Goal: Communication & Community: Share content

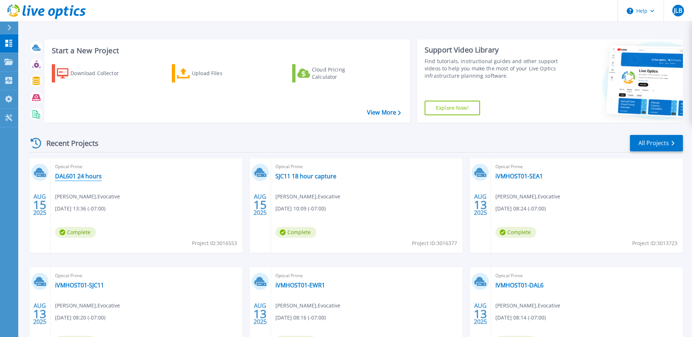
click at [70, 179] on link "DAL601 24 hours" at bounding box center [78, 176] width 47 height 7
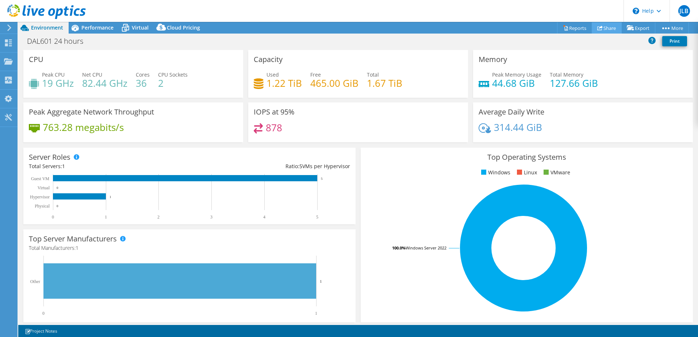
click at [602, 29] on link "Share" at bounding box center [606, 27] width 30 height 11
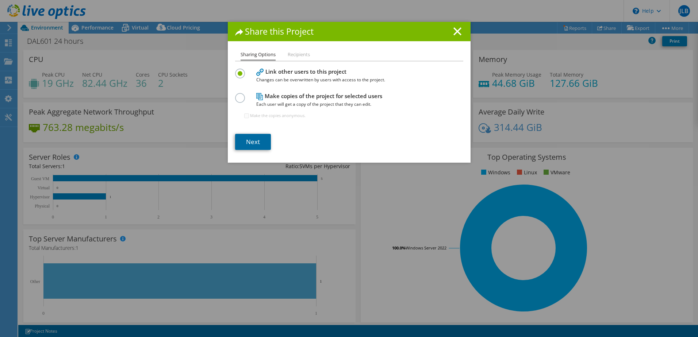
click at [249, 143] on link "Next" at bounding box center [253, 142] width 36 height 16
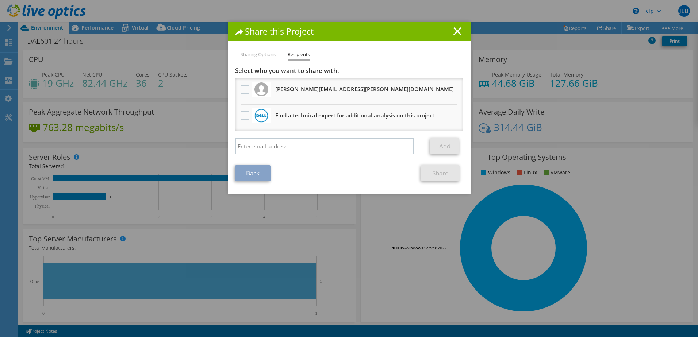
click at [297, 99] on li "[PERSON_NAME][EMAIL_ADDRESS][PERSON_NAME][DOMAIN_NAME] Will receive an anonymou…" at bounding box center [349, 91] width 228 height 26
click at [244, 86] on label at bounding box center [245, 89] width 11 height 9
click at [0, 0] on input "checkbox" at bounding box center [0, 0] width 0 height 0
click at [443, 174] on link "Share" at bounding box center [440, 173] width 38 height 16
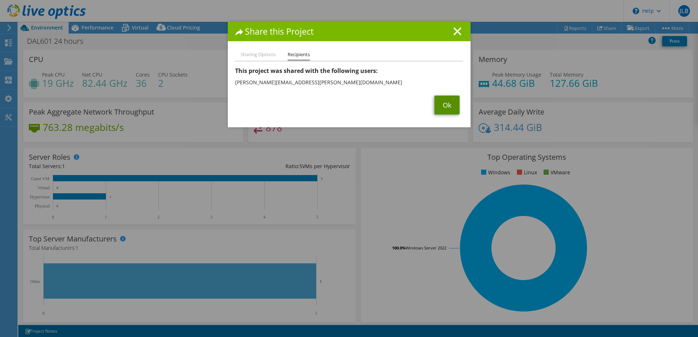
click at [439, 108] on link "Ok" at bounding box center [446, 105] width 25 height 19
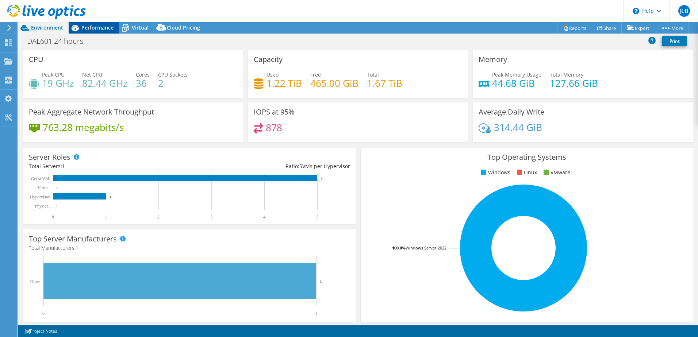
click at [99, 24] on span "Performance" at bounding box center [97, 27] width 32 height 7
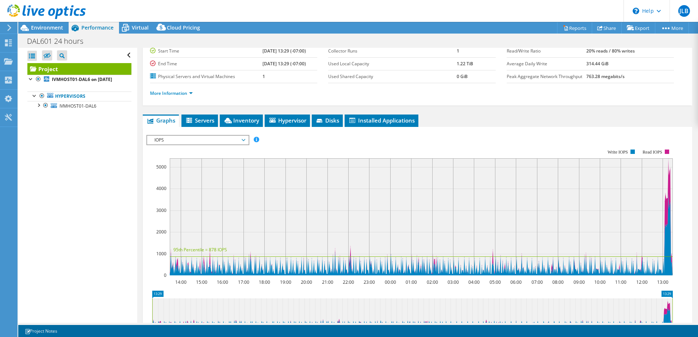
scroll to position [146, 0]
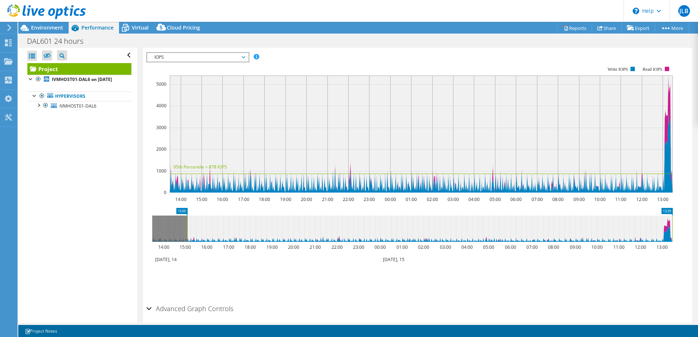
drag, startPoint x: 155, startPoint y: 211, endPoint x: 190, endPoint y: 212, distance: 35.0
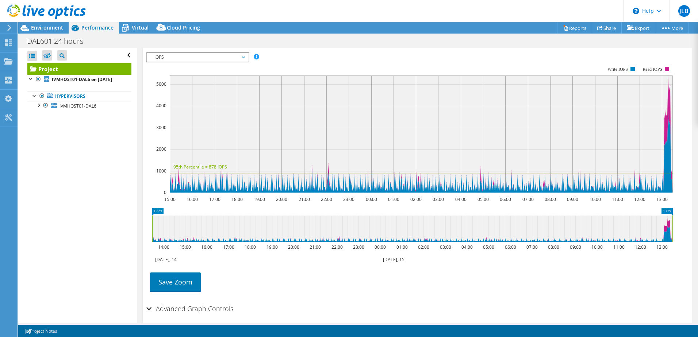
drag, startPoint x: 180, startPoint y: 212, endPoint x: 121, endPoint y: 211, distance: 58.4
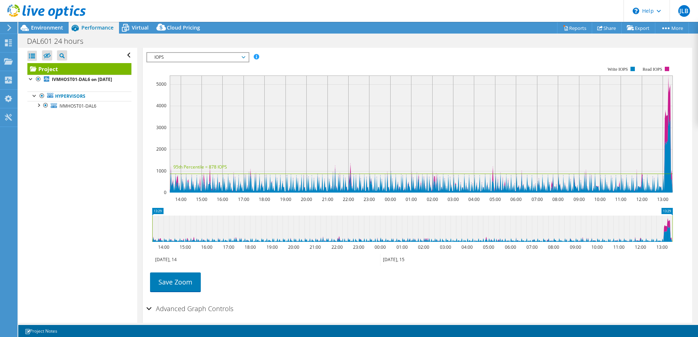
click at [666, 141] on circle at bounding box center [666, 141] width 0 height 0
click at [176, 59] on span "IOPS" at bounding box center [198, 57] width 94 height 9
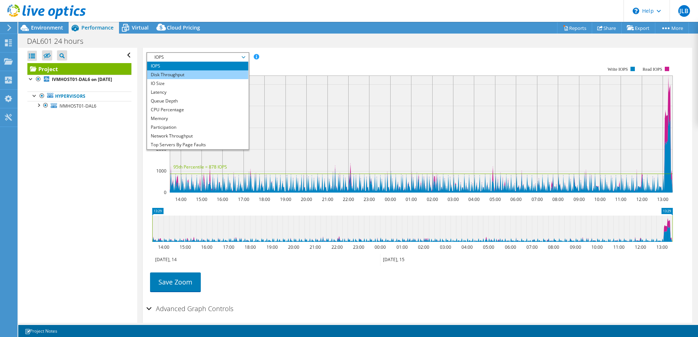
click at [181, 72] on li "Disk Throughput" at bounding box center [197, 74] width 101 height 9
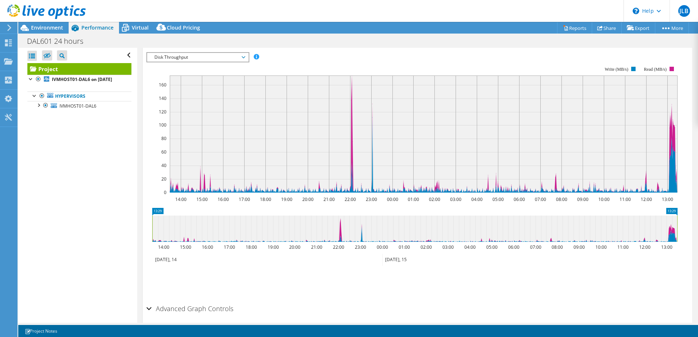
click at [205, 55] on span "Disk Throughput" at bounding box center [198, 57] width 94 height 9
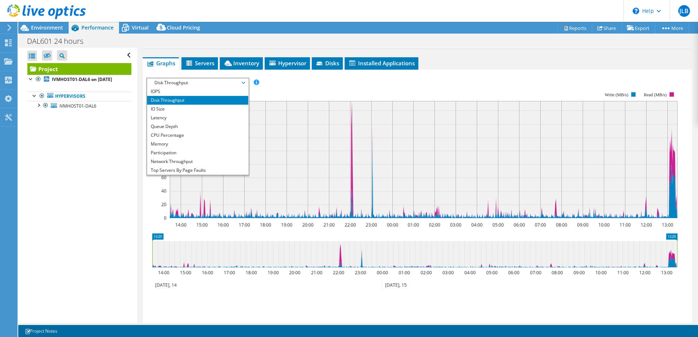
scroll to position [109, 0]
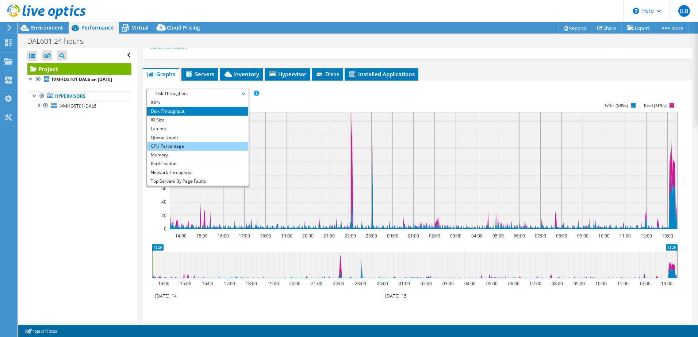
click at [185, 146] on li "CPU Percentage" at bounding box center [197, 146] width 101 height 9
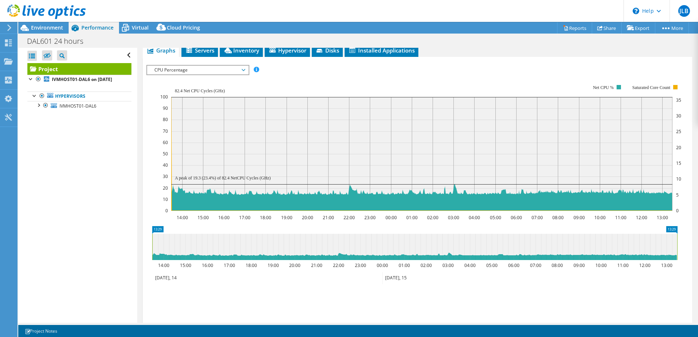
scroll to position [146, 0]
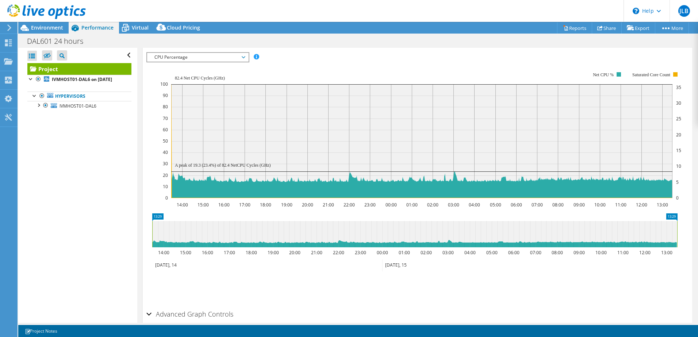
click at [238, 60] on span "CPU Percentage" at bounding box center [198, 57] width 94 height 9
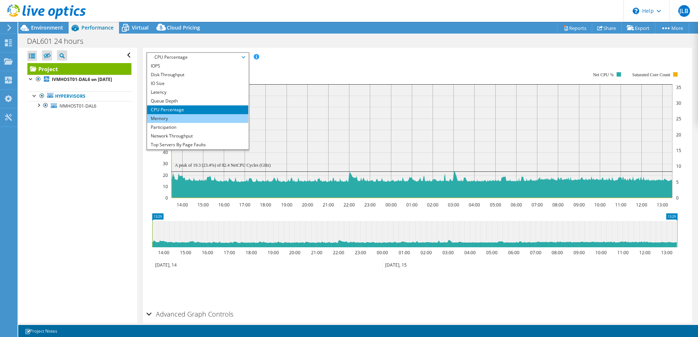
click at [221, 118] on li "Memory" at bounding box center [197, 118] width 101 height 9
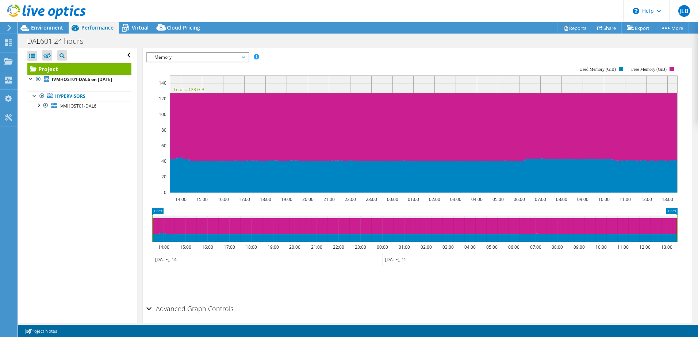
click at [223, 55] on span "Memory" at bounding box center [198, 57] width 94 height 9
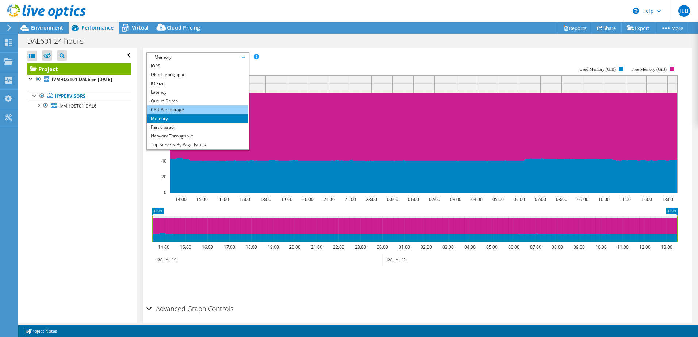
click at [206, 106] on li "CPU Percentage" at bounding box center [197, 109] width 101 height 9
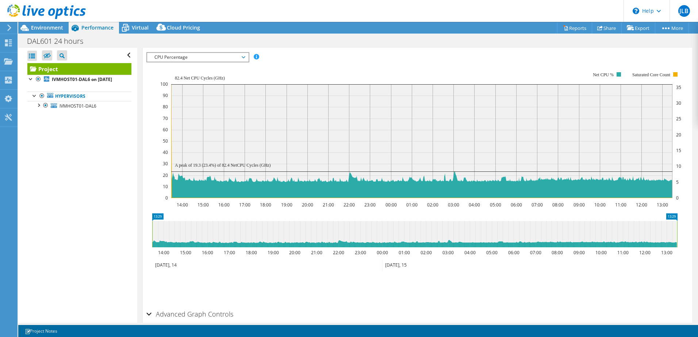
click at [235, 60] on span "CPU Percentage" at bounding box center [198, 57] width 94 height 9
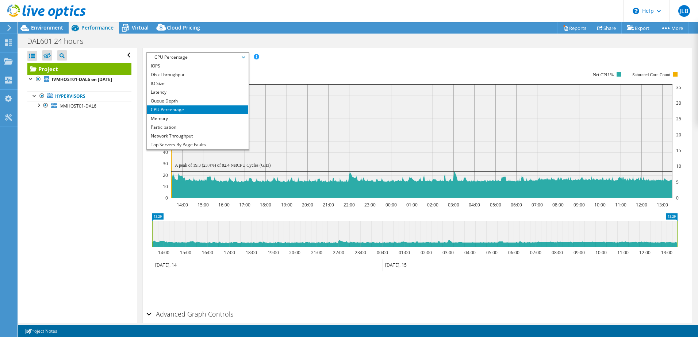
click at [322, 60] on div "IOPS Disk Throughput IO Size Latency Queue Depth CPU Percentage Memory Page Fau…" at bounding box center [417, 57] width 542 height 10
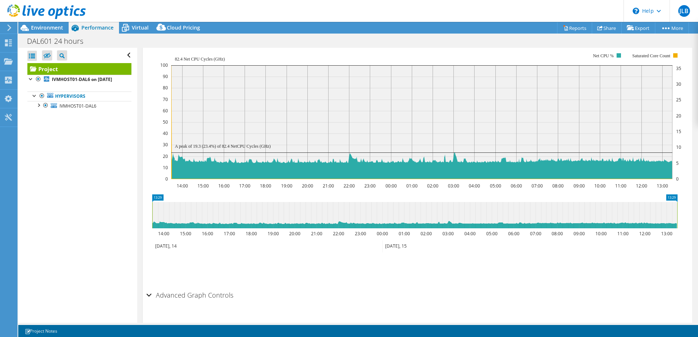
scroll to position [180, 0]
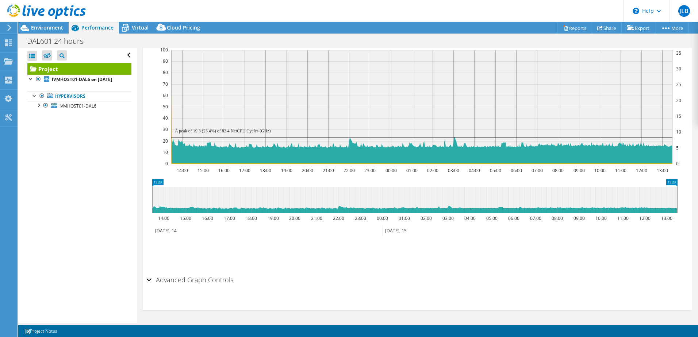
click at [150, 282] on div "Advanced Graph Controls" at bounding box center [417, 281] width 542 height 16
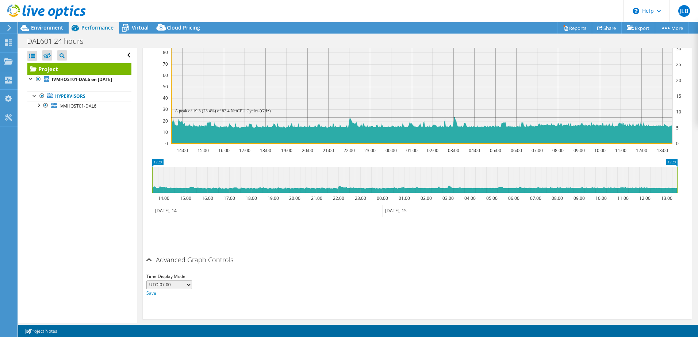
scroll to position [209, 0]
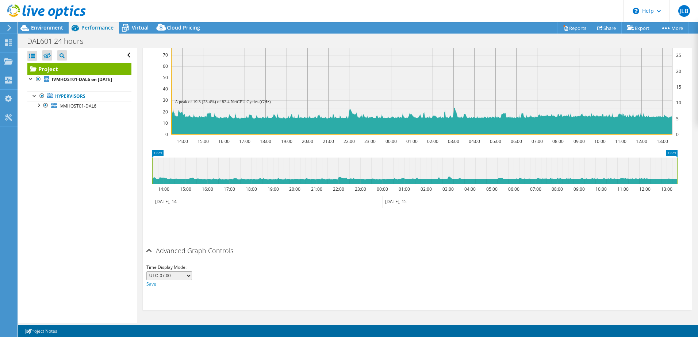
click at [189, 278] on select "UTC-12:00 UTC-11:00 UTC-10:00 UTC-09:30 UTC-09:00 UTC-08:00 UTC-07:00 UTC-06:00…" at bounding box center [169, 275] width 46 height 9
click at [146, 271] on select "UTC-12:00 UTC-11:00 UTC-10:00 UTC-09:30 UTC-09:00 UTC-08:00 UTC-07:00 UTC-06:00…" at bounding box center [169, 275] width 46 height 9
click at [190, 274] on select "UTC-12:00 UTC-11:00 UTC-10:00 UTC-09:30 UTC-09:00 UTC-08:00 UTC-07:00 UTC-06:00…" at bounding box center [169, 275] width 46 height 9
select select "210"
click at [146, 271] on select "UTC-12:00 UTC-11:00 UTC-10:00 UTC-09:30 UTC-09:00 UTC-08:00 UTC-07:00 UTC-06:00…" at bounding box center [169, 275] width 46 height 9
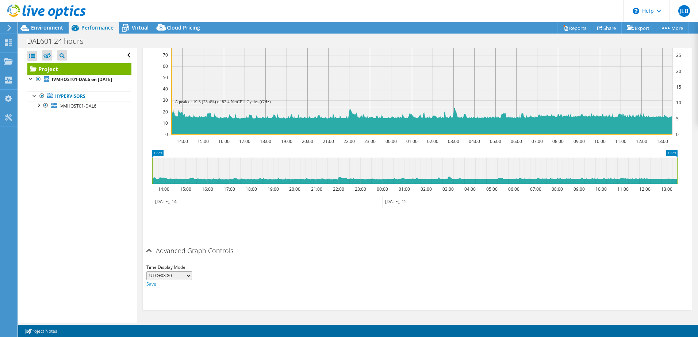
click at [186, 276] on select "UTC-12:00 UTC-11:00 UTC-10:00 UTC-09:30 UTC-09:00 UTC-08:00 UTC-07:00 UTC-06:00…" at bounding box center [169, 275] width 46 height 9
click at [232, 259] on div "Time Display Mode: UTC-12:00 UTC-11:00 UTC-10:00 UTC-09:30 UTC-09:00 UTC-08:00 …" at bounding box center [417, 273] width 542 height 29
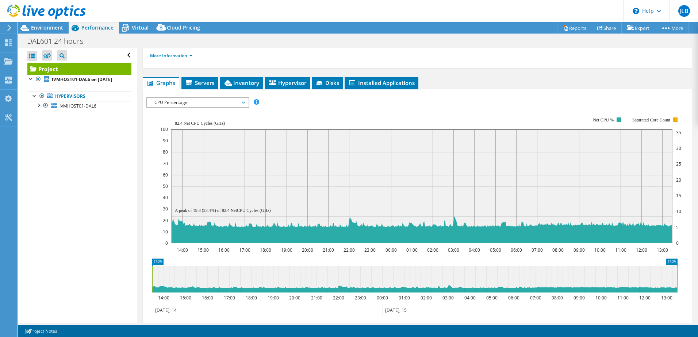
scroll to position [100, 0]
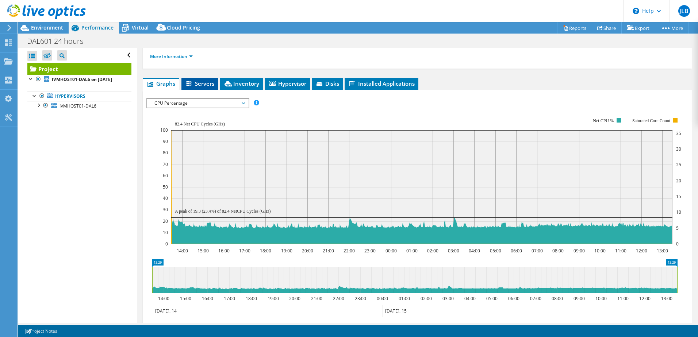
click at [203, 89] on li "Servers" at bounding box center [199, 84] width 36 height 12
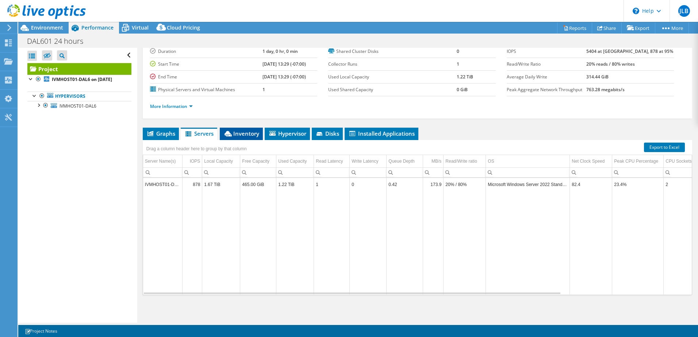
click at [238, 135] on span "Inventory" at bounding box center [241, 133] width 36 height 7
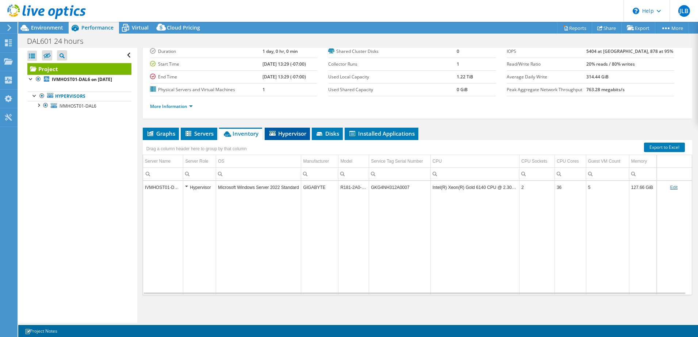
click at [287, 136] on span "Hypervisor" at bounding box center [287, 133] width 38 height 7
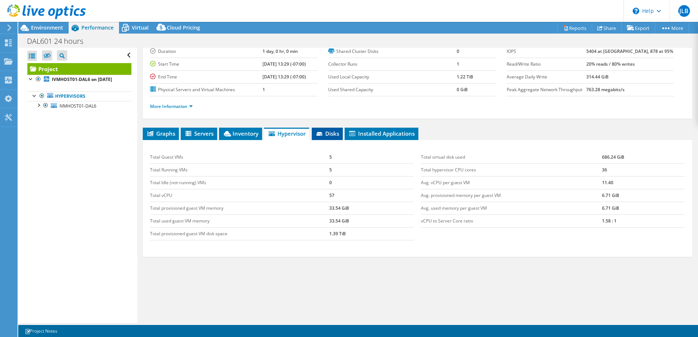
click at [328, 135] on span "Disks" at bounding box center [327, 133] width 24 height 7
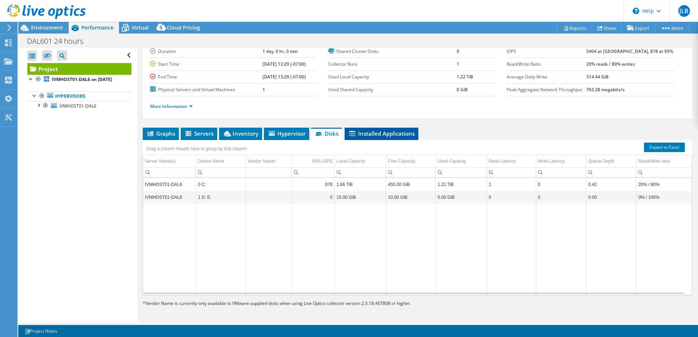
click at [370, 133] on span "Installed Applications" at bounding box center [381, 133] width 66 height 7
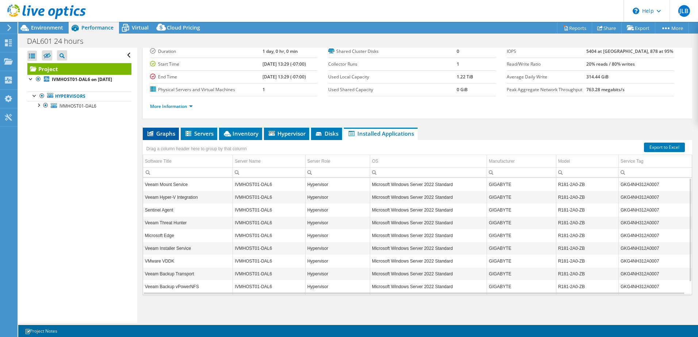
click at [169, 137] on li "Graphs" at bounding box center [161, 134] width 36 height 12
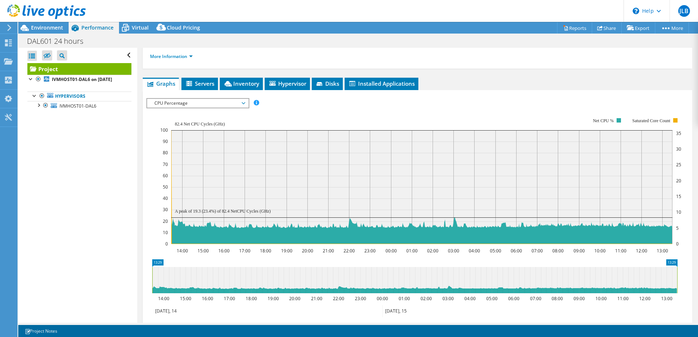
click at [235, 106] on span "CPU Percentage" at bounding box center [198, 103] width 94 height 9
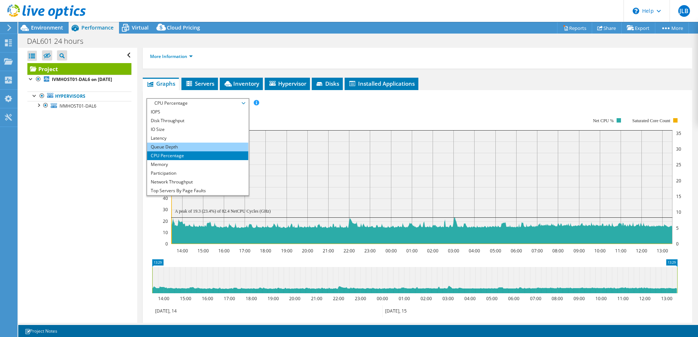
click at [217, 143] on li "Queue Depth" at bounding box center [197, 147] width 101 height 9
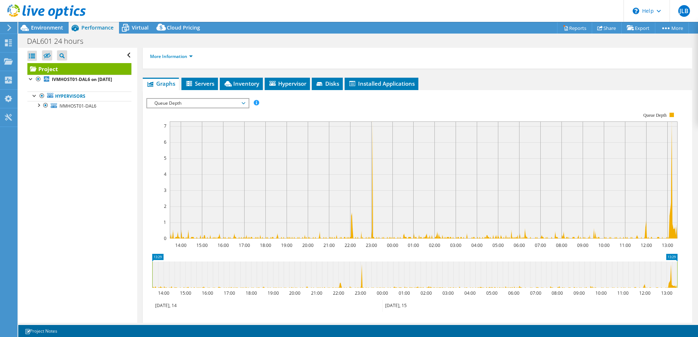
click at [245, 104] on icon at bounding box center [244, 103] width 4 height 2
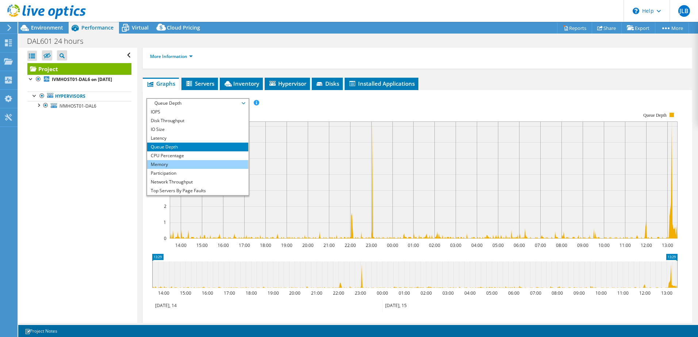
click at [223, 162] on li "Memory" at bounding box center [197, 164] width 101 height 9
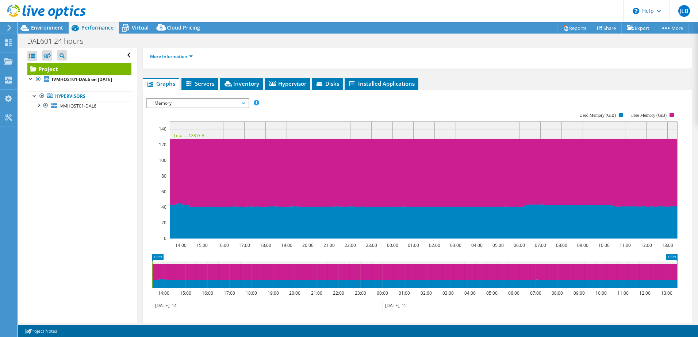
click at [242, 104] on span "Memory" at bounding box center [198, 103] width 94 height 9
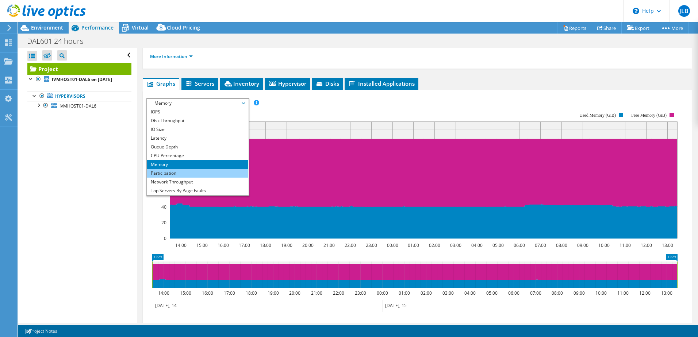
click at [217, 174] on li "Participation" at bounding box center [197, 173] width 101 height 9
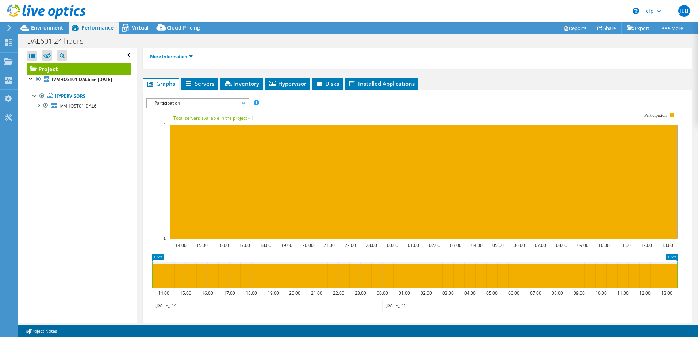
click at [243, 103] on span "Participation" at bounding box center [198, 103] width 94 height 9
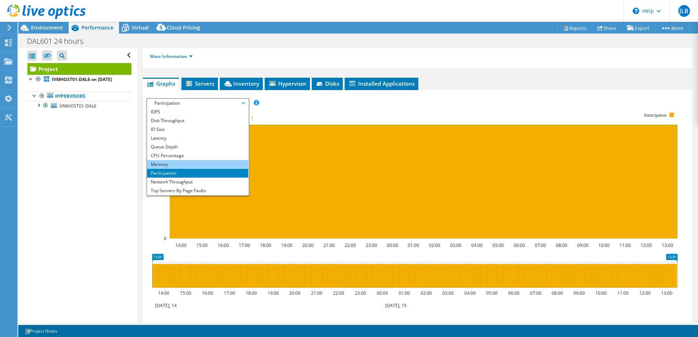
click at [220, 160] on li "Memory" at bounding box center [197, 164] width 101 height 9
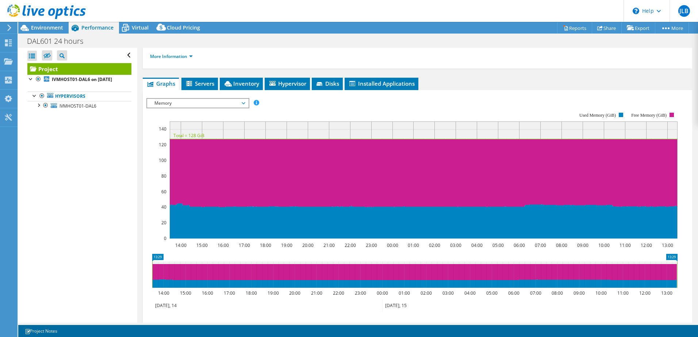
click at [189, 100] on span "Memory" at bounding box center [198, 103] width 94 height 9
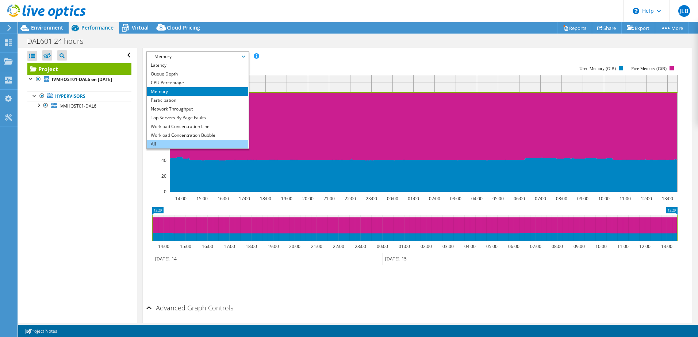
scroll to position [136, 0]
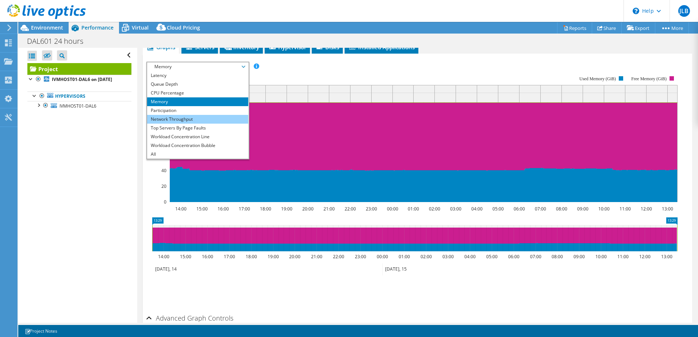
click at [200, 122] on li "Network Throughput" at bounding box center [197, 119] width 101 height 9
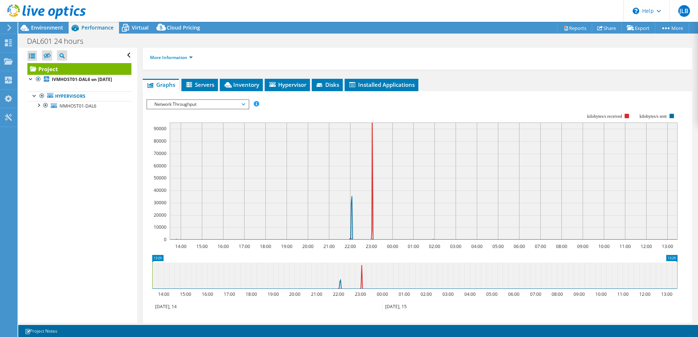
scroll to position [94, 0]
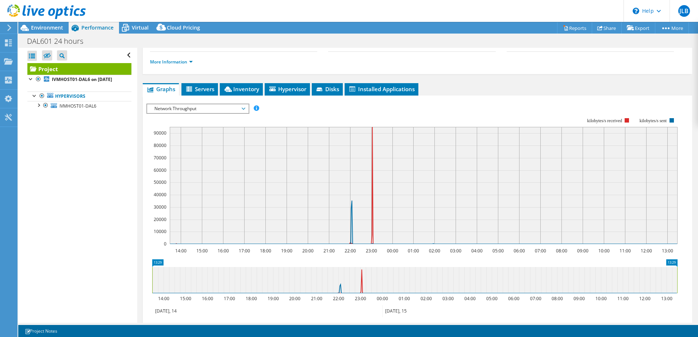
click at [238, 108] on span "Network Throughput" at bounding box center [198, 108] width 94 height 9
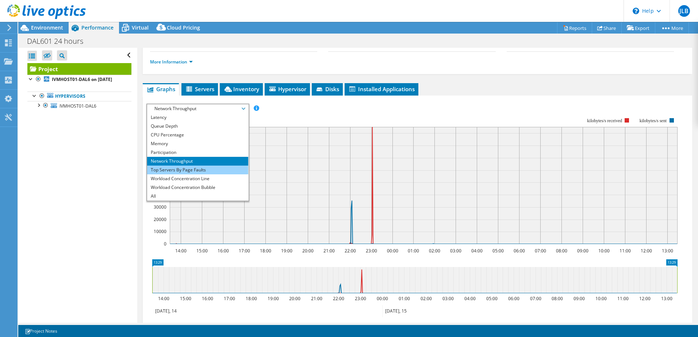
click at [227, 168] on li "Top Servers By Page Faults" at bounding box center [197, 170] width 101 height 9
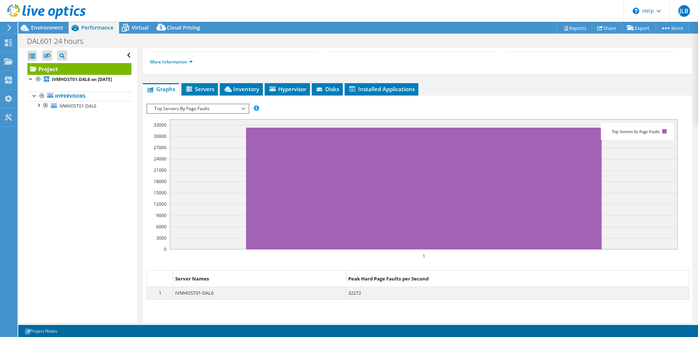
click at [242, 109] on span "Top Servers By Page Faults" at bounding box center [198, 108] width 94 height 9
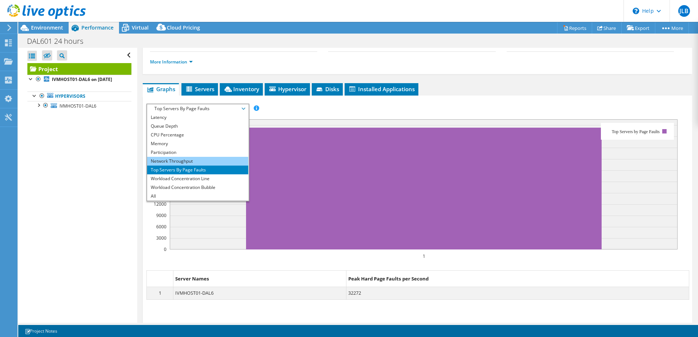
click at [215, 160] on li "Network Throughput" at bounding box center [197, 161] width 101 height 9
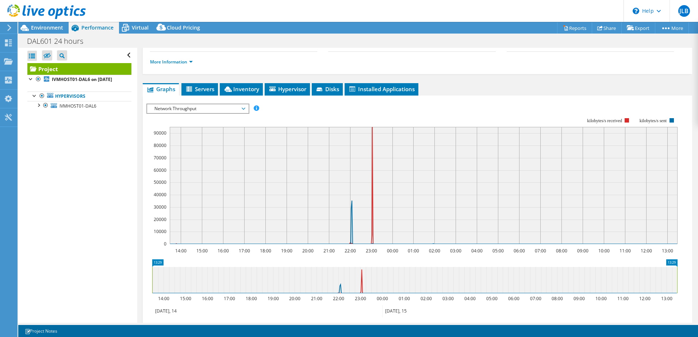
click at [234, 109] on span "Network Throughput" at bounding box center [198, 108] width 94 height 9
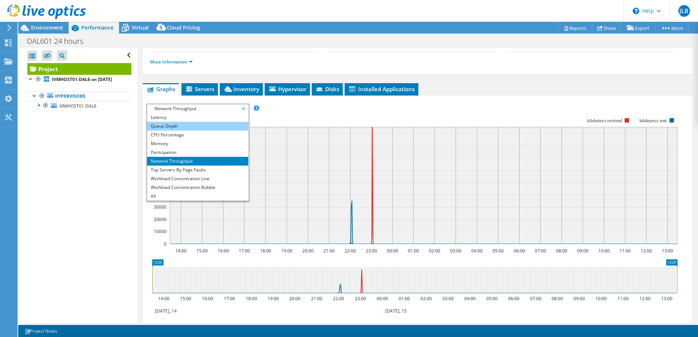
click at [212, 127] on li "Queue Depth" at bounding box center [197, 126] width 101 height 9
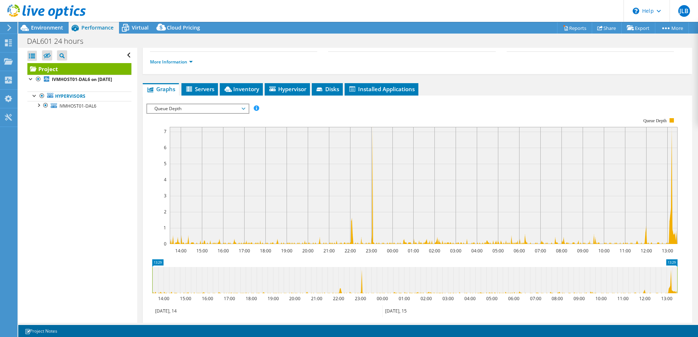
click at [245, 112] on span "Queue Depth" at bounding box center [197, 108] width 101 height 9
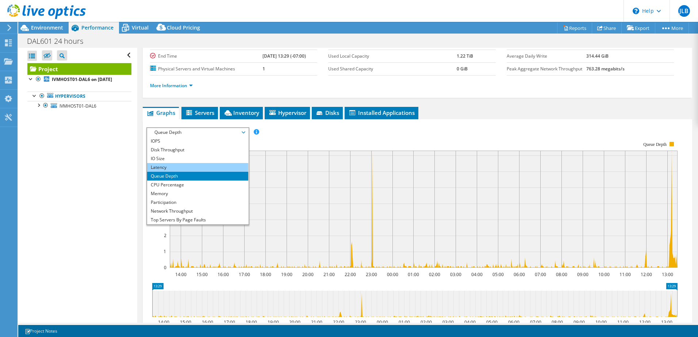
scroll to position [58, 0]
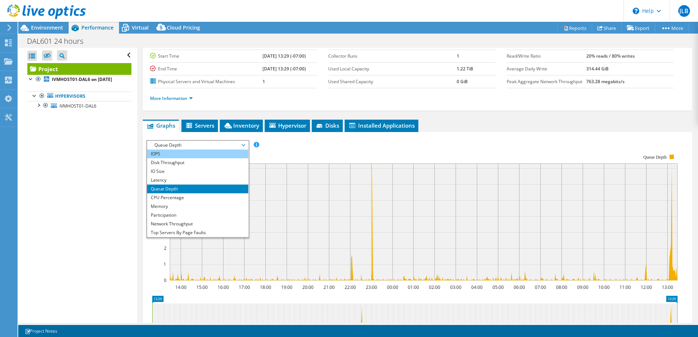
click at [214, 154] on li "IOPS" at bounding box center [197, 154] width 101 height 9
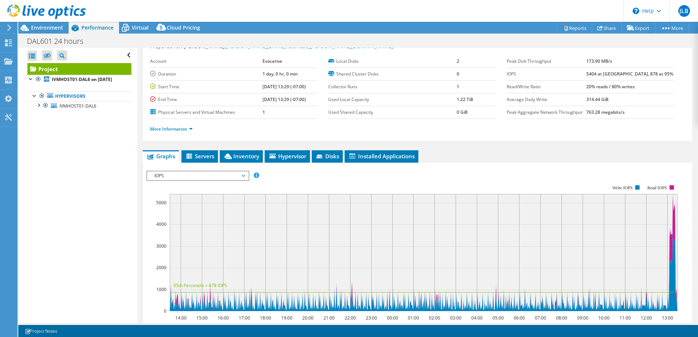
scroll to position [22, 0]
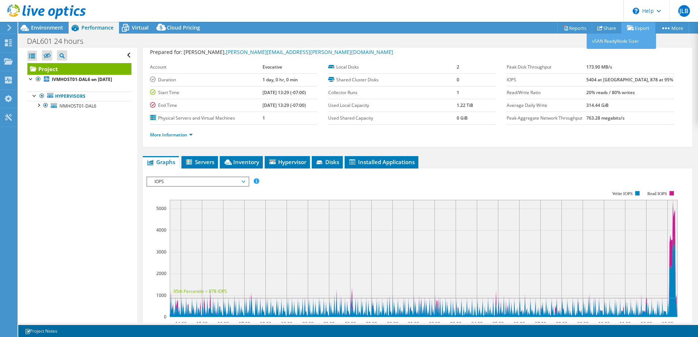
click at [633, 29] on link "Export" at bounding box center [638, 27] width 34 height 11
click at [624, 44] on link "vSAN ReadyNode Sizer" at bounding box center [620, 41] width 69 height 15
click at [176, 30] on span "Cloud Pricing" at bounding box center [183, 27] width 33 height 7
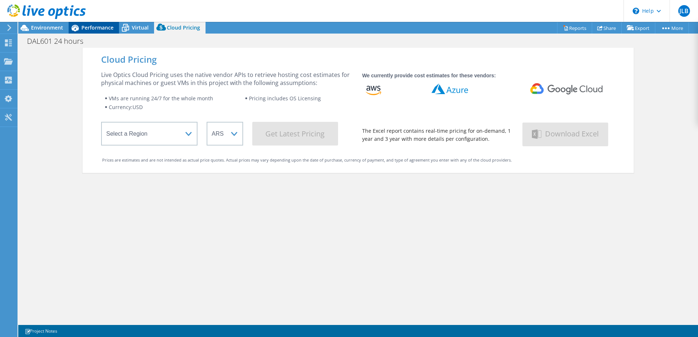
click at [102, 28] on span "Performance" at bounding box center [97, 27] width 32 height 7
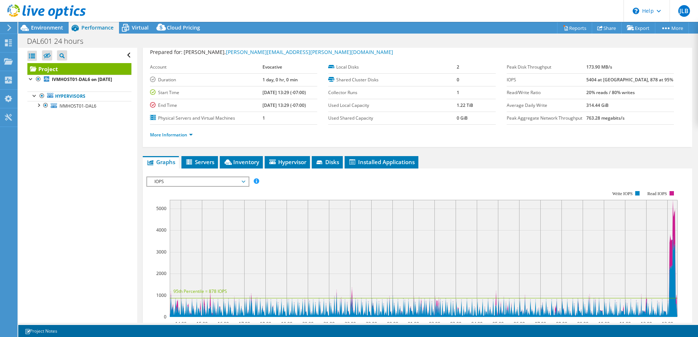
click at [190, 185] on span "IOPS" at bounding box center [198, 181] width 94 height 9
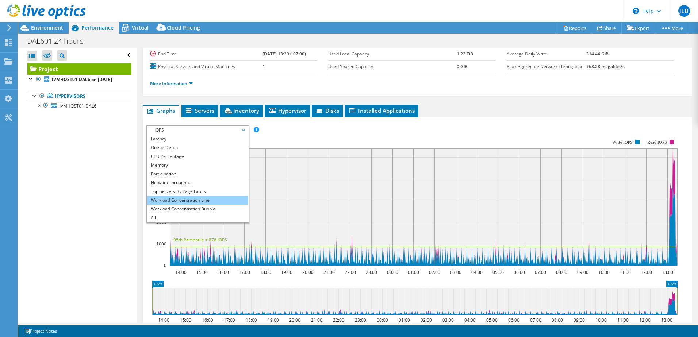
scroll to position [0, 0]
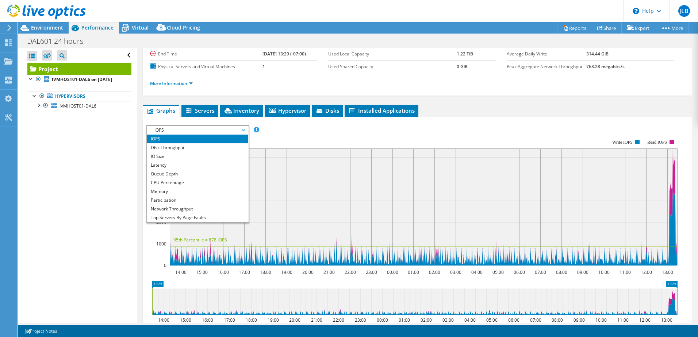
click at [454, 115] on ul "Graphs Servers Inventory Hypervisor Disks Cluster Disks Installed Applications" at bounding box center [417, 111] width 549 height 12
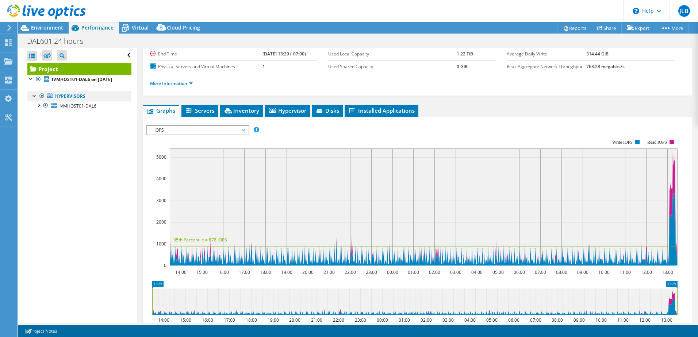
click at [101, 101] on link "Hypervisors" at bounding box center [79, 96] width 104 height 9
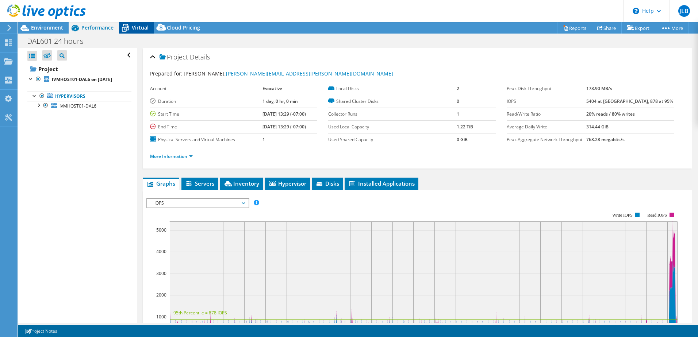
click at [141, 28] on span "Virtual" at bounding box center [140, 27] width 17 height 7
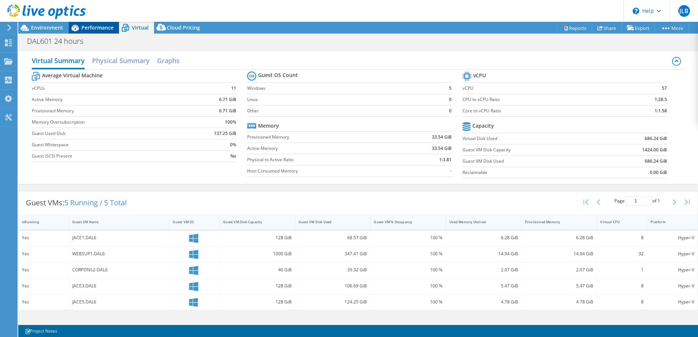
click at [105, 28] on span "Performance" at bounding box center [97, 27] width 32 height 7
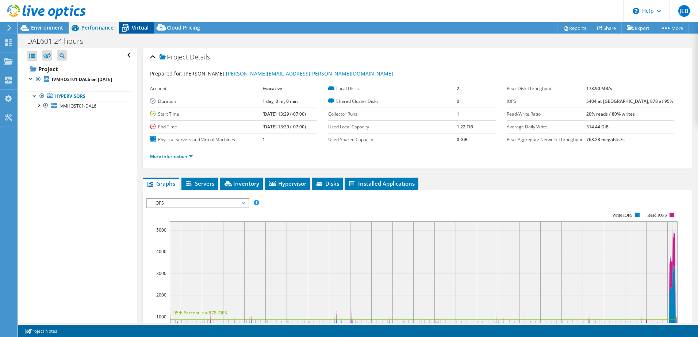
click at [135, 30] on span "Virtual" at bounding box center [140, 27] width 17 height 7
